Goal: Information Seeking & Learning: Learn about a topic

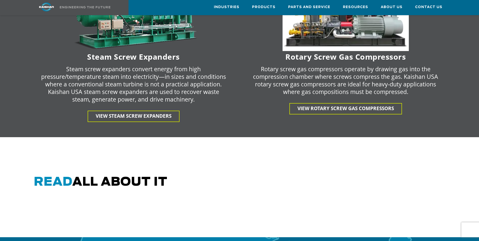
scroll to position [986, 0]
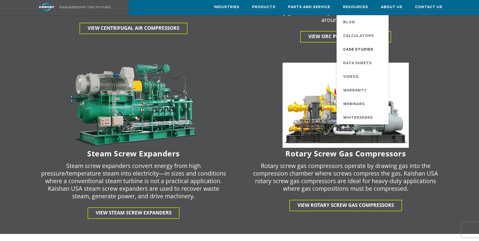
click at [361, 49] on span "Case Studies" at bounding box center [358, 49] width 30 height 9
click at [355, 74] on span "Videos" at bounding box center [351, 77] width 16 height 9
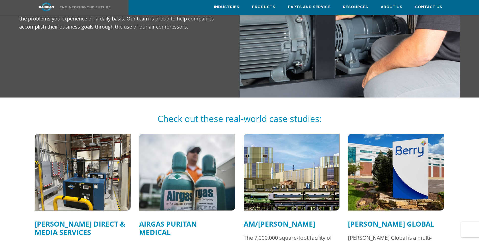
scroll to position [278, 0]
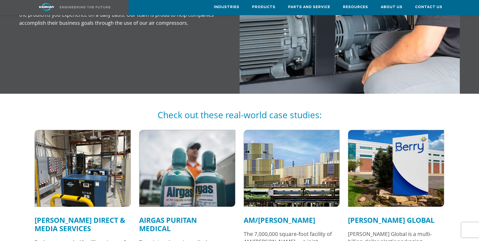
click at [84, 149] on img at bounding box center [82, 168] width 105 height 84
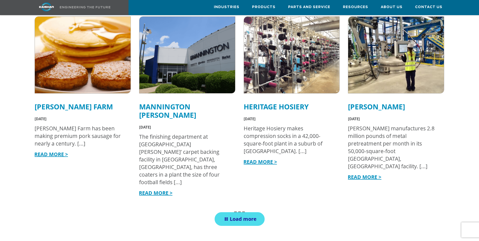
scroll to position [1087, 0]
